Goal: Transaction & Acquisition: Book appointment/travel/reservation

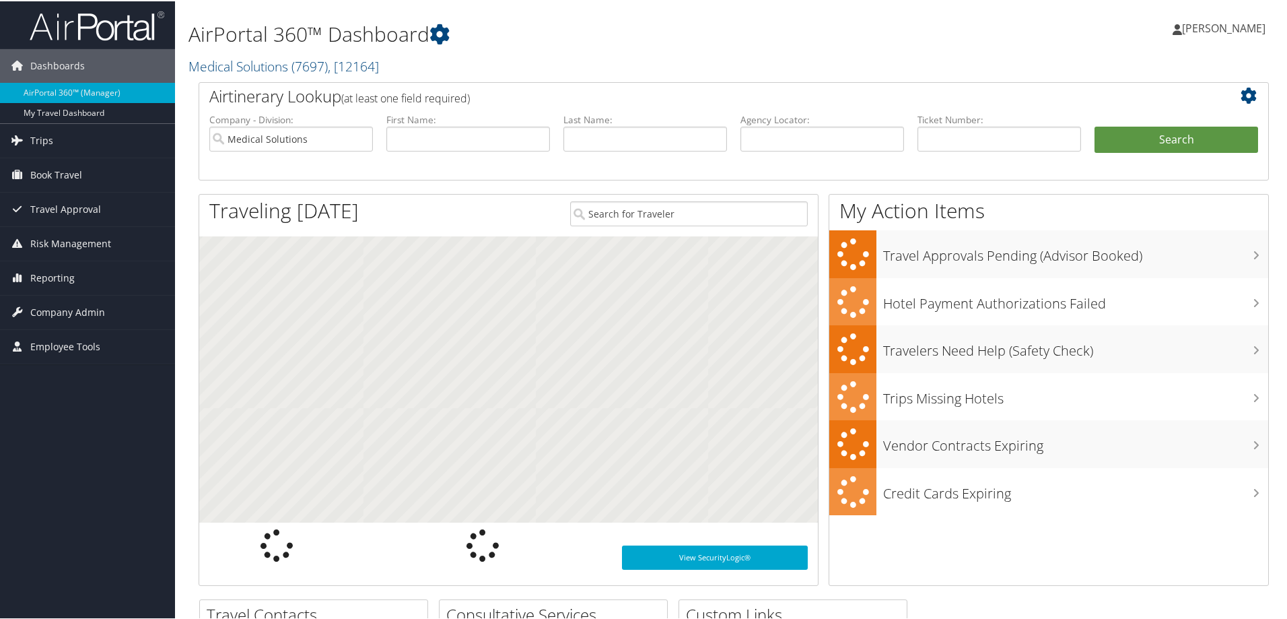
click at [55, 182] on span "Book Travel" at bounding box center [56, 174] width 52 height 34
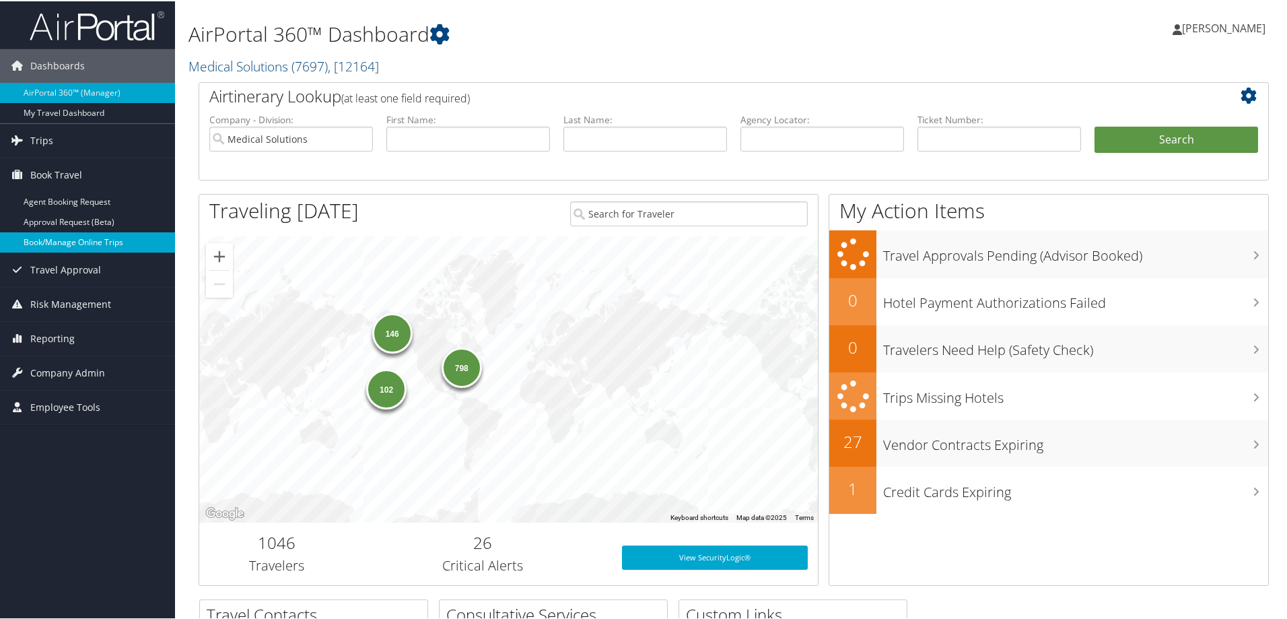
click at [52, 243] on link "Book/Manage Online Trips" at bounding box center [87, 241] width 175 height 20
